Goal: Task Accomplishment & Management: Manage account settings

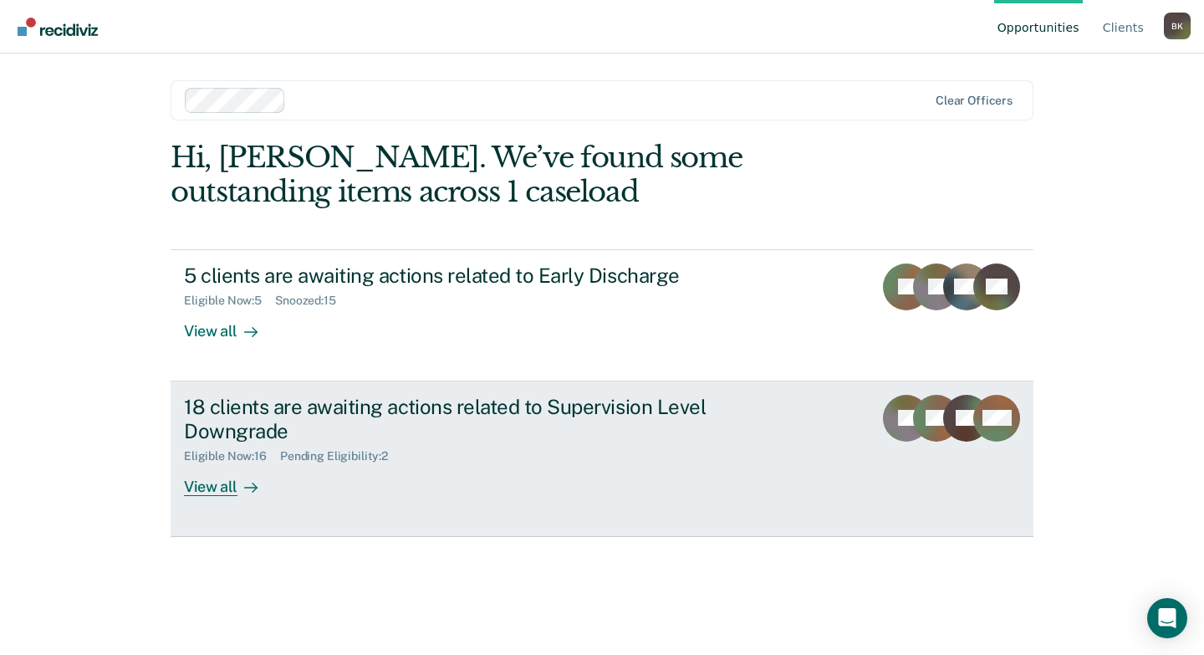
click at [386, 422] on div "18 clients are awaiting actions related to Supervision Level Downgrade" at bounding box center [477, 419] width 587 height 48
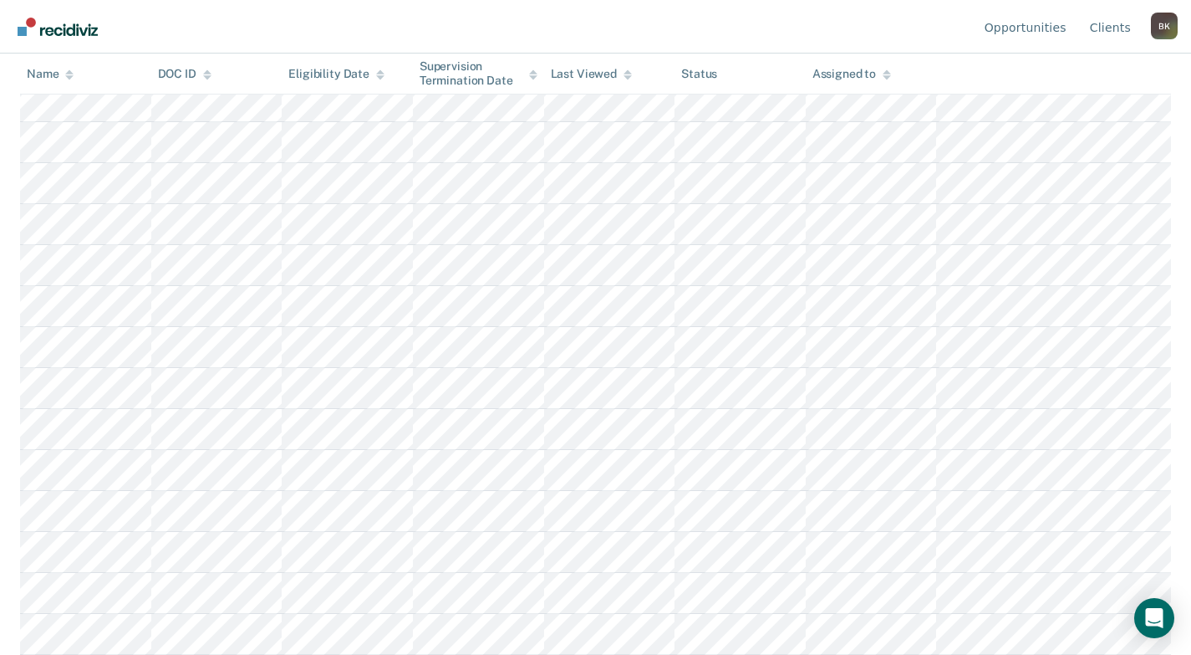
scroll to position [64, 0]
